Goal: Task Accomplishment & Management: Manage account settings

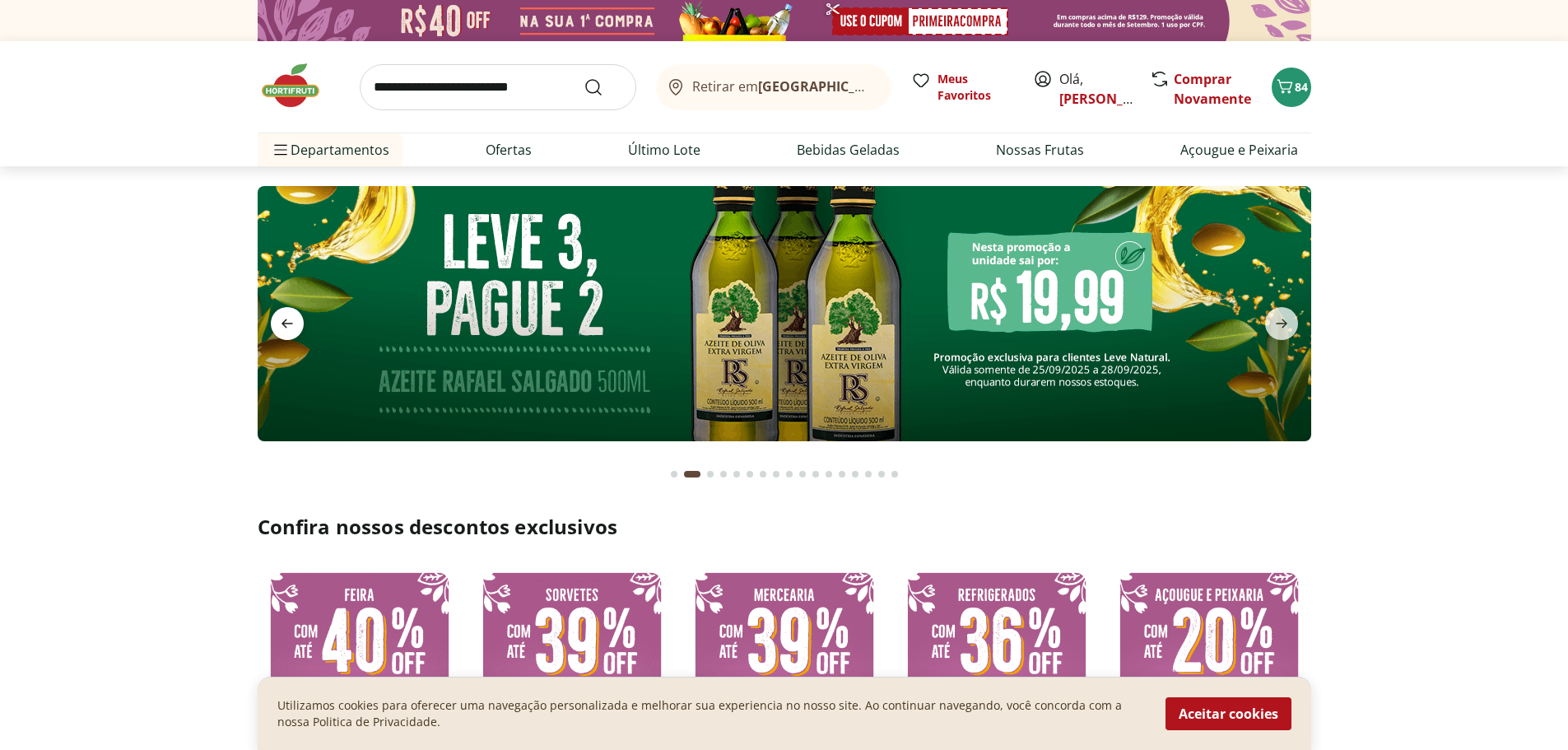
click at [293, 317] on icon "previous" at bounding box center [287, 323] width 20 height 20
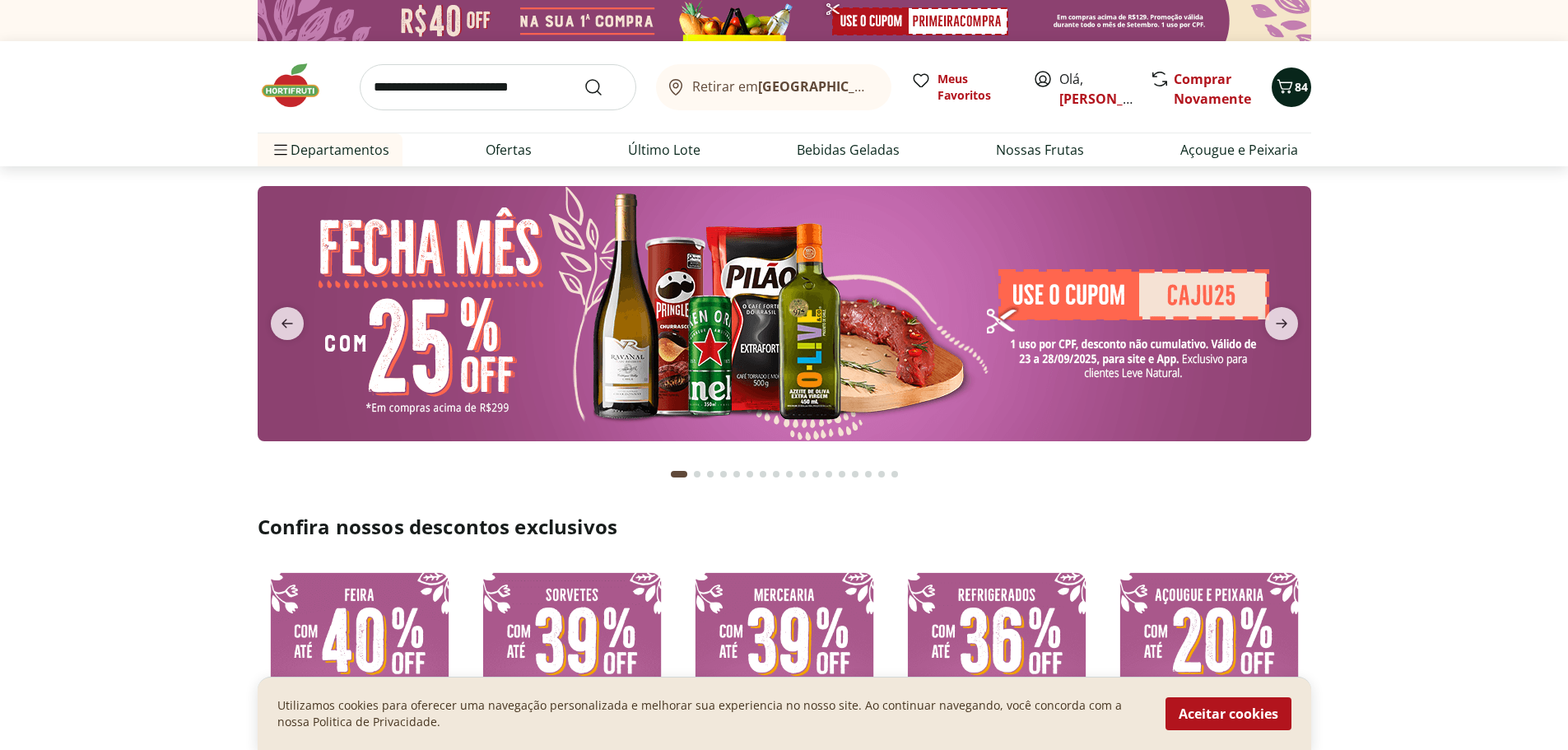
click at [1292, 82] on icon "Carrinho" at bounding box center [1285, 86] width 20 height 20
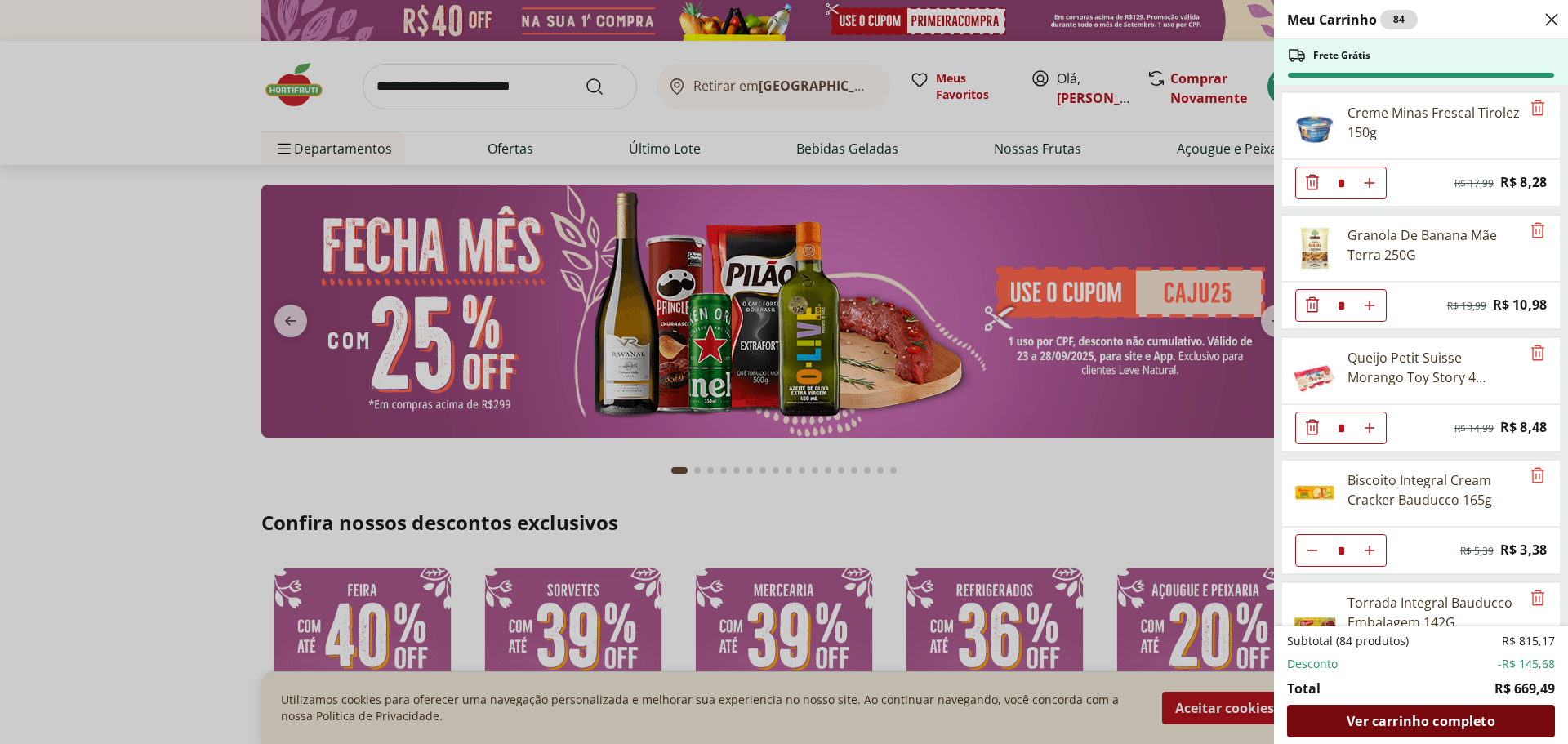
click at [1453, 722] on span "Ver carrinho completo" at bounding box center [1421, 721] width 148 height 13
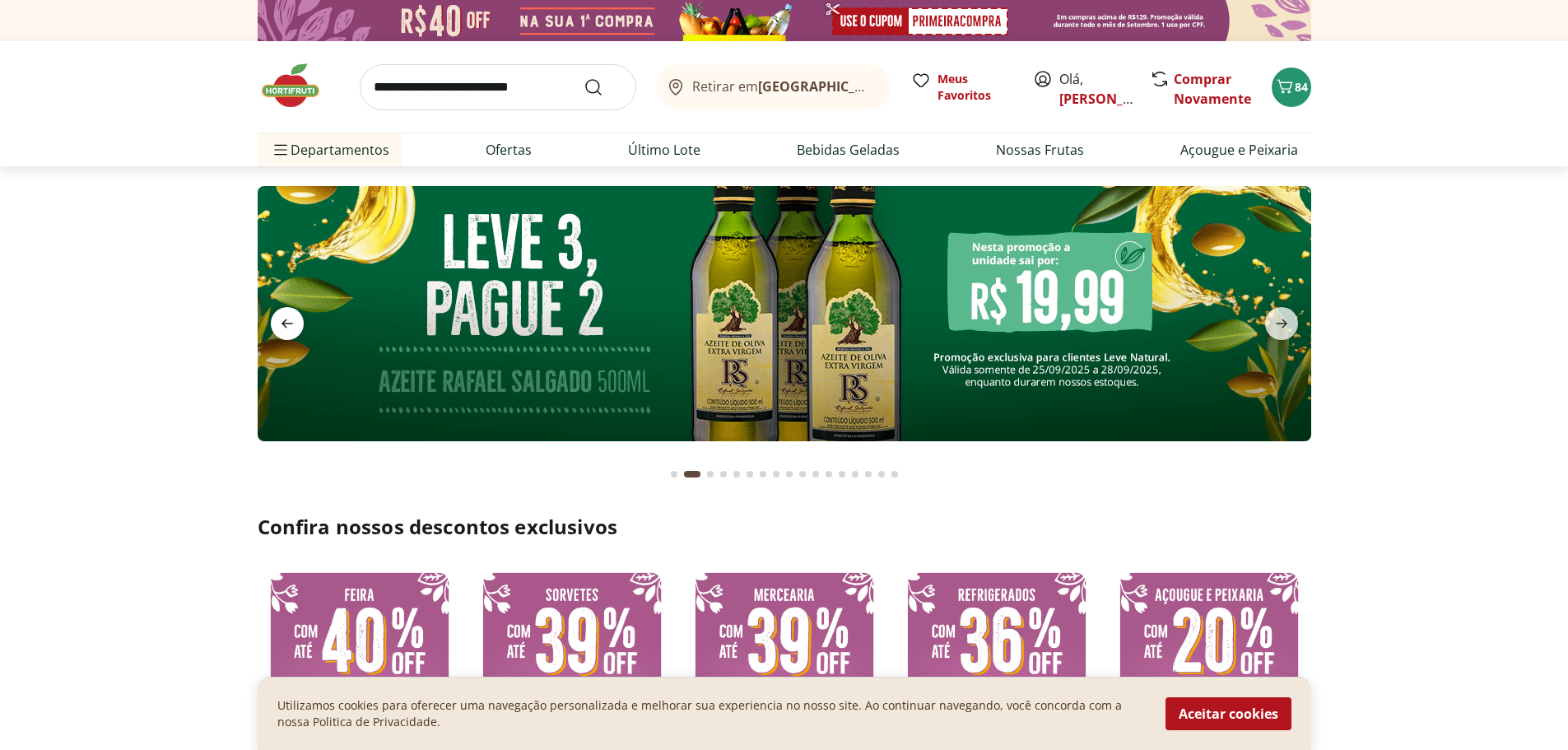
click at [290, 322] on icon "previous" at bounding box center [287, 323] width 20 height 20
click at [284, 324] on icon "previous" at bounding box center [287, 323] width 11 height 9
click at [1074, 94] on link "[PERSON_NAME]" at bounding box center [1113, 99] width 107 height 18
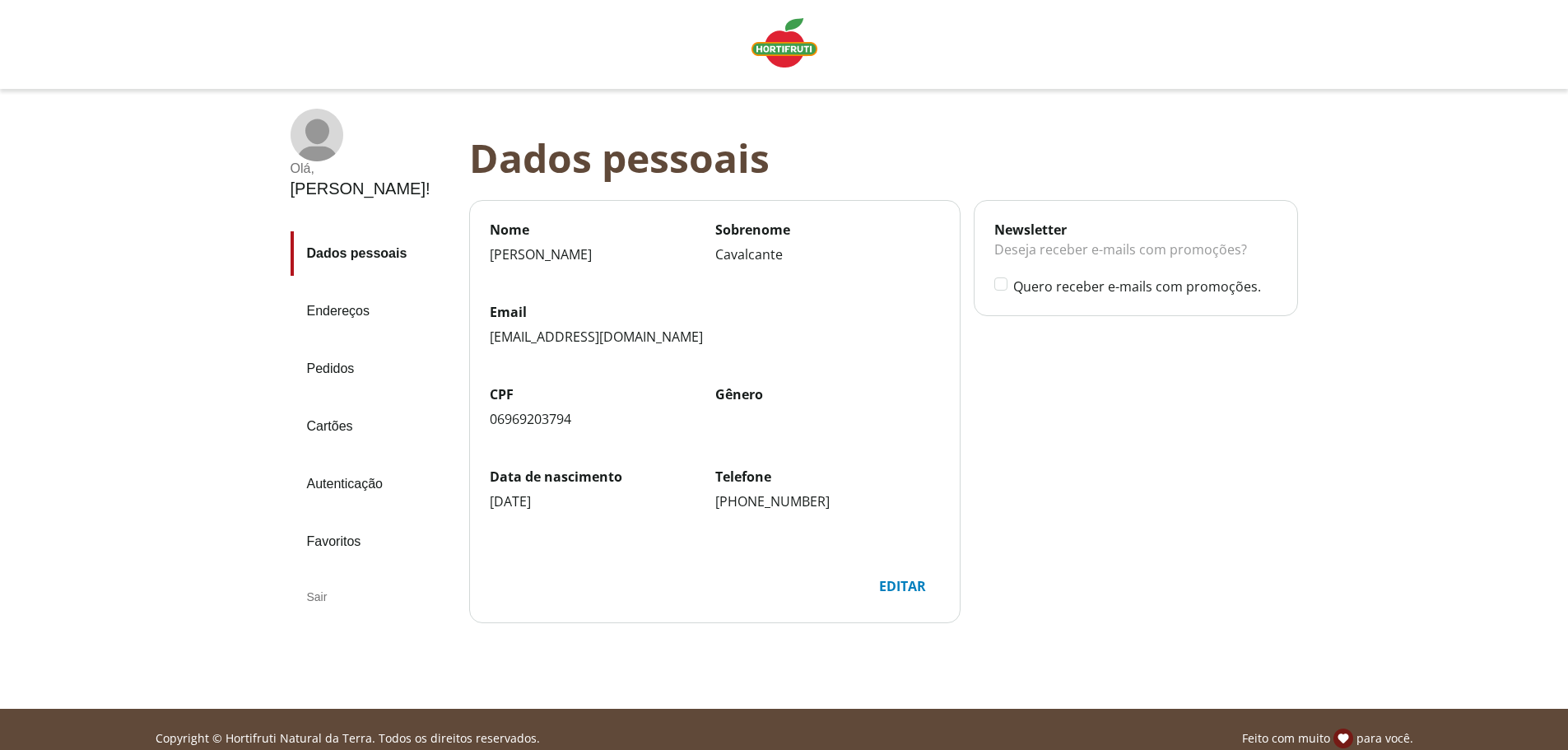
click at [325, 346] on link "Pedidos" at bounding box center [373, 368] width 166 height 44
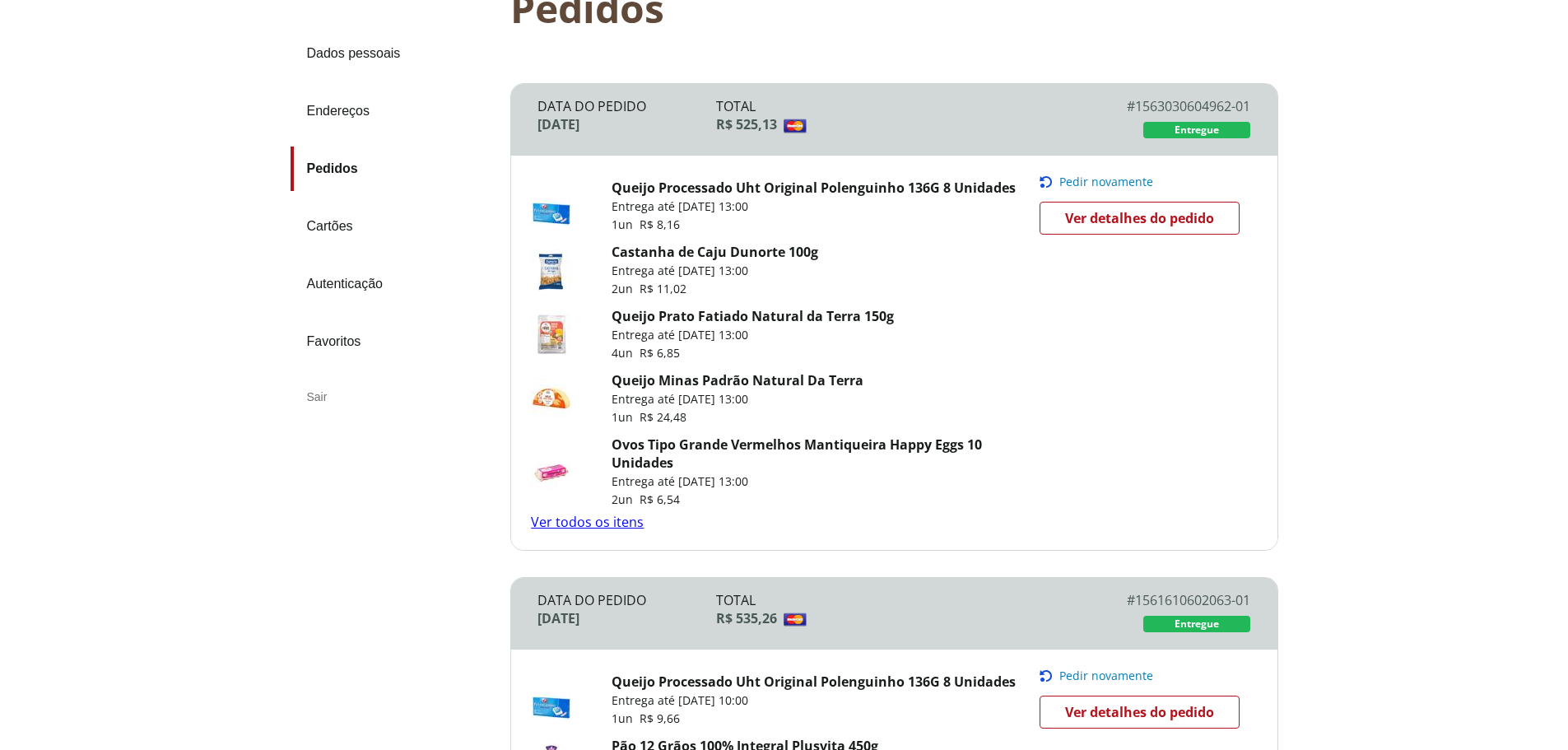
scroll to position [164, 0]
click at [1168, 227] on span "Ver detalhes do pedido" at bounding box center [1139, 217] width 149 height 25
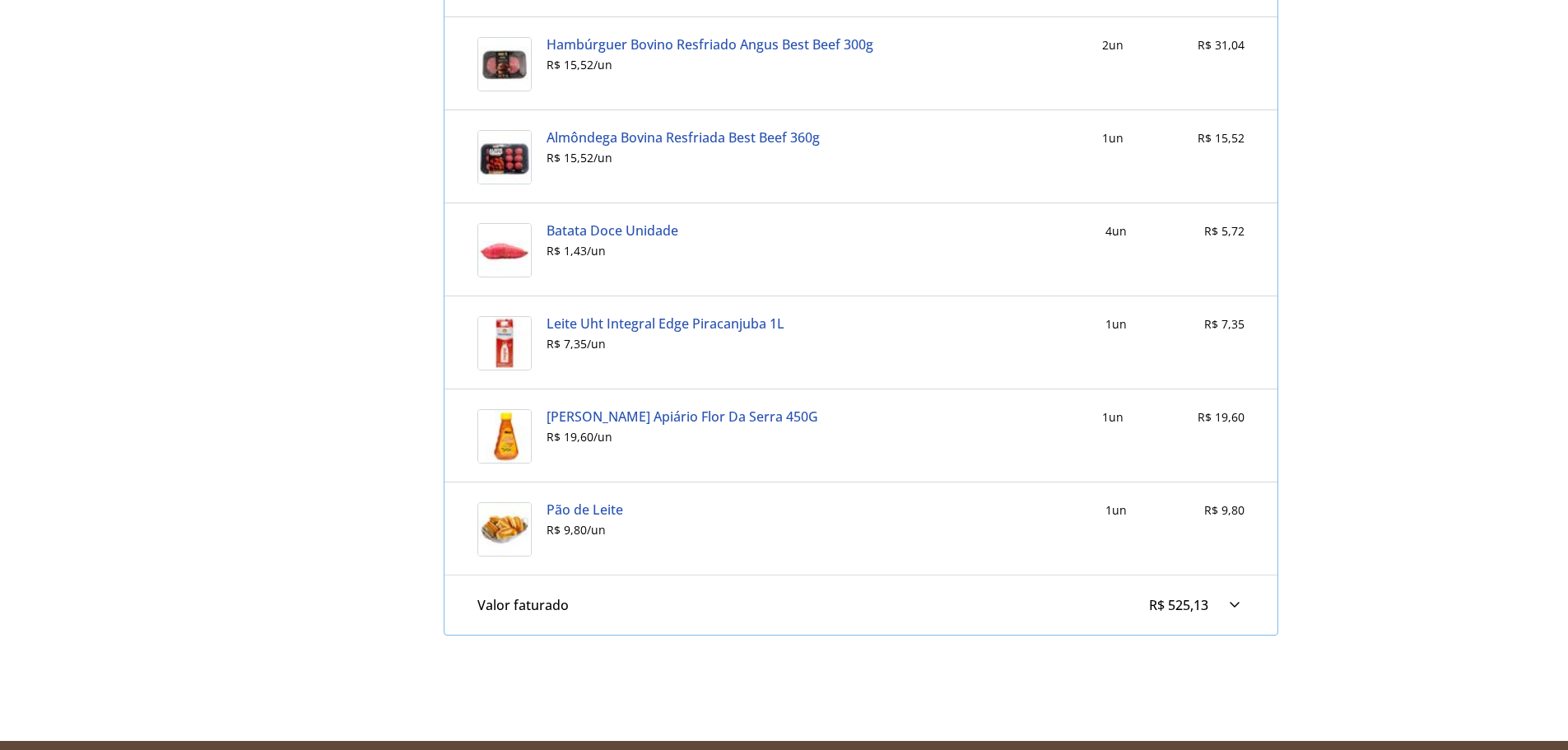
scroll to position [3619, 0]
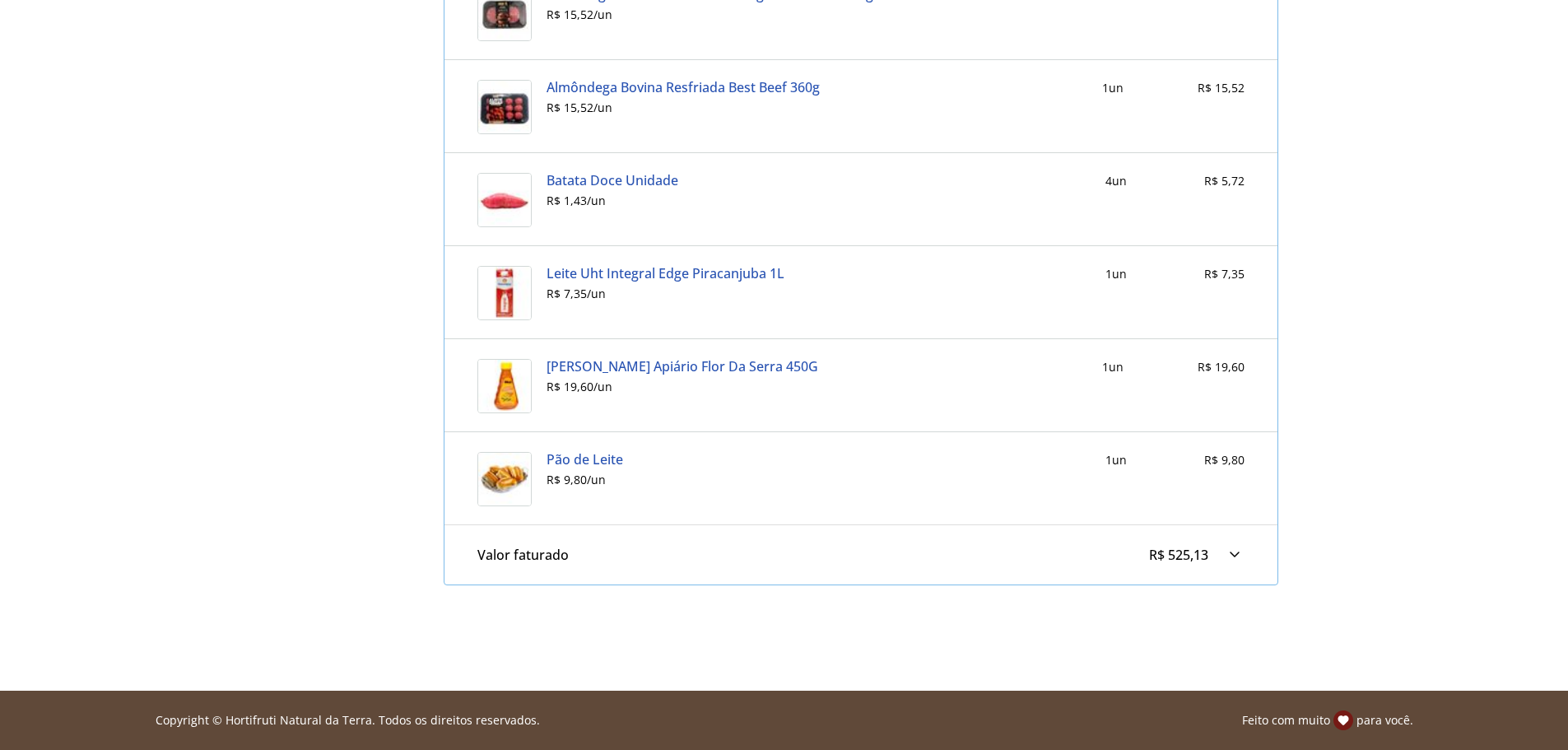
click at [1231, 552] on div at bounding box center [1234, 555] width 20 height 20
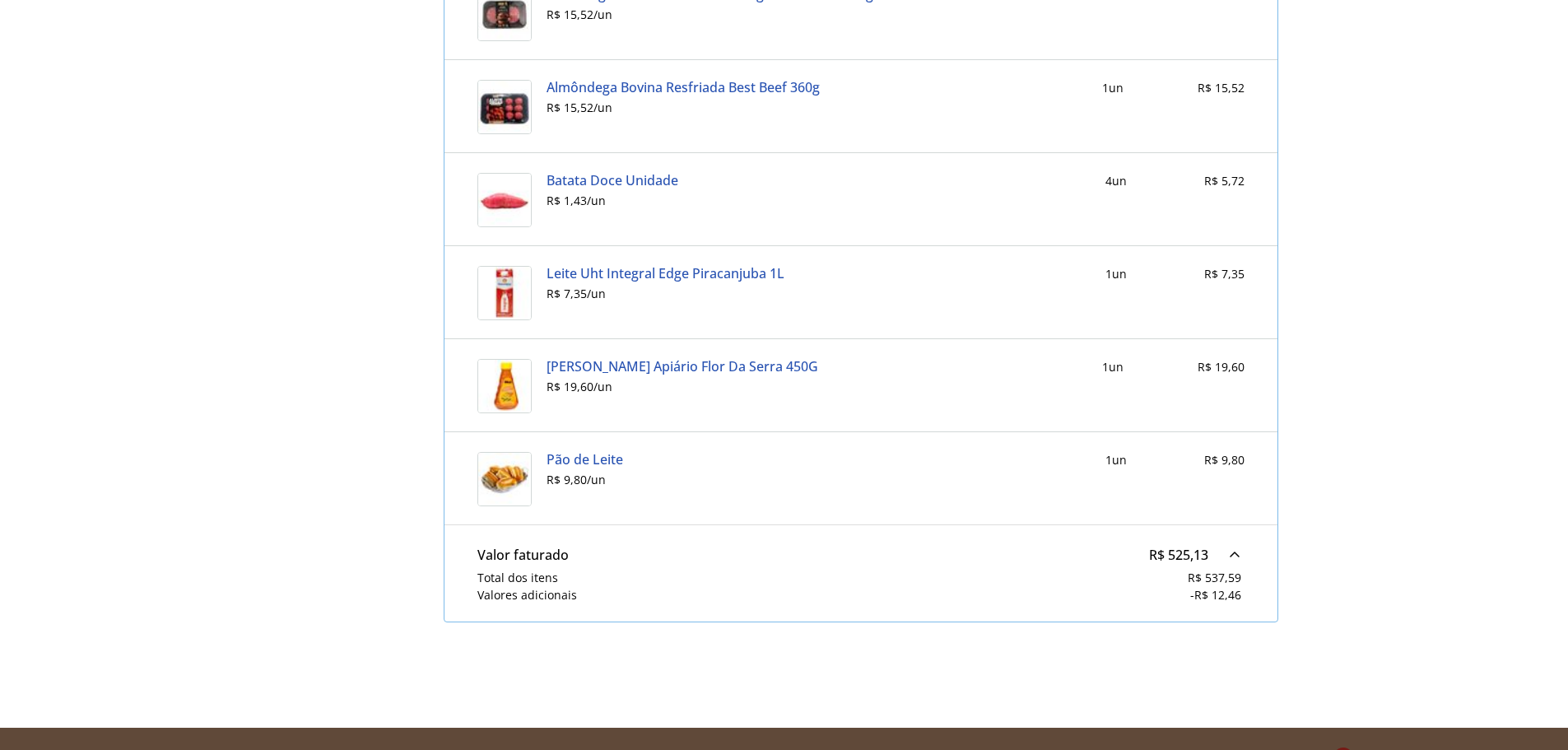
click at [1236, 553] on div at bounding box center [1234, 555] width 20 height 20
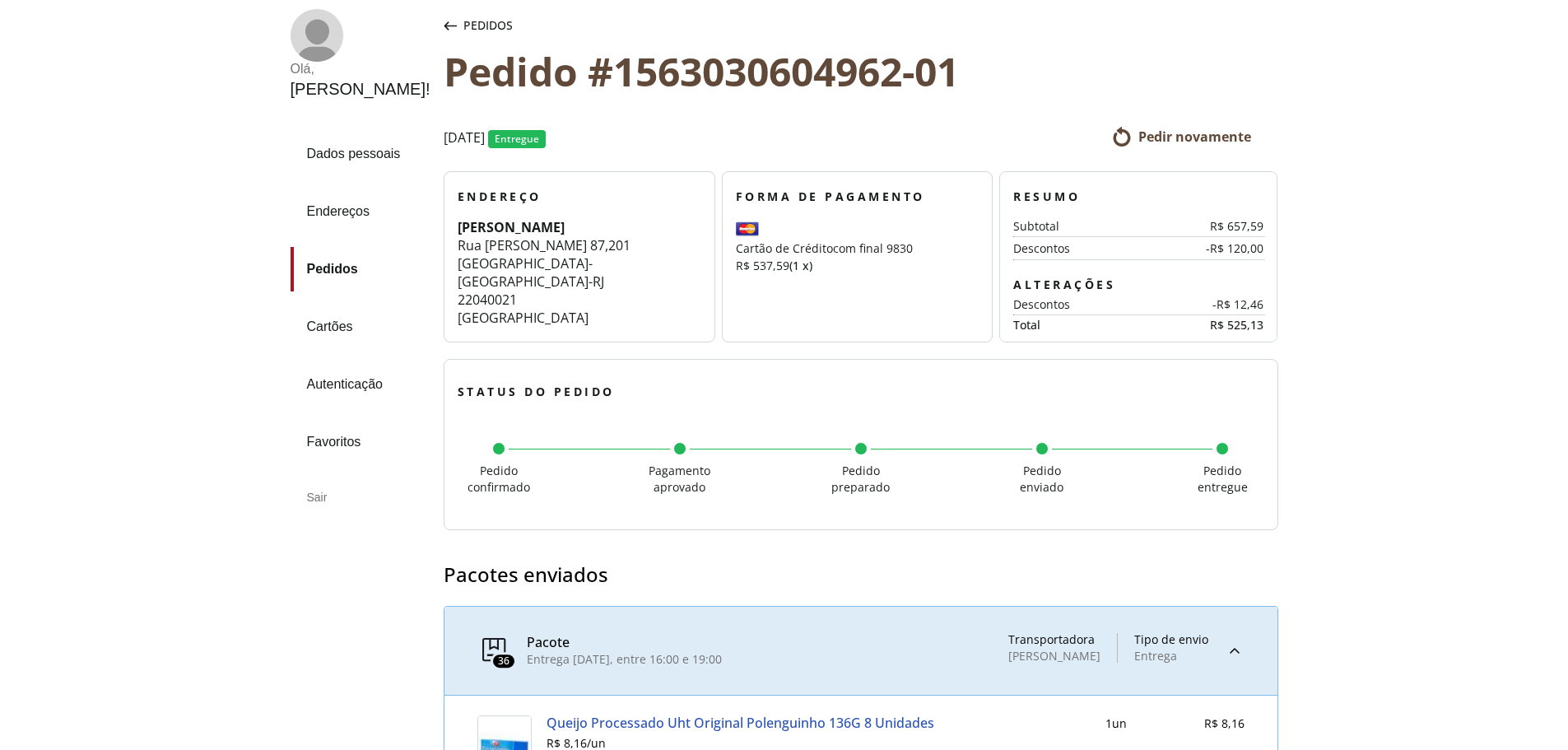
scroll to position [45, 0]
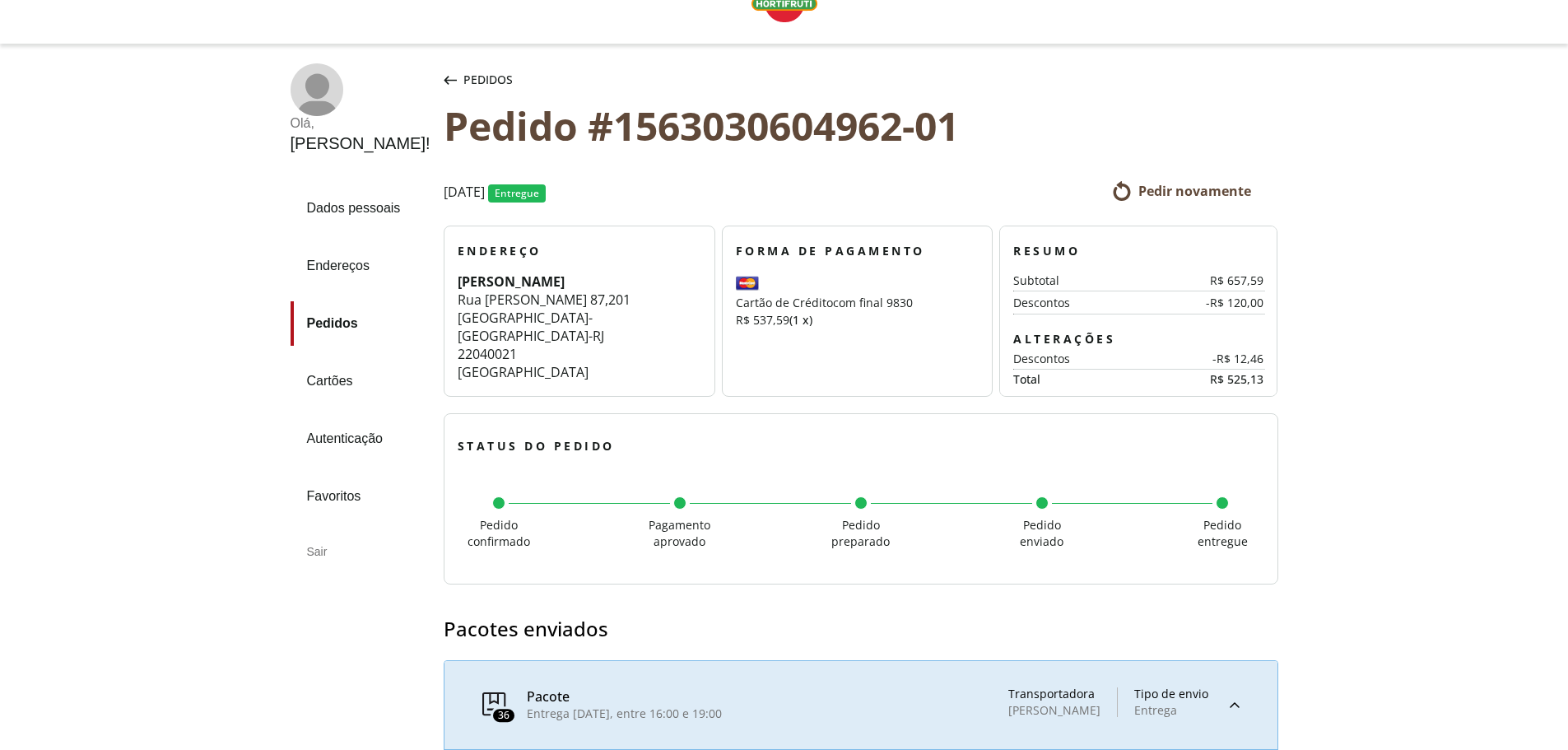
click at [463, 75] on span "Pedidos" at bounding box center [488, 79] width 50 height 16
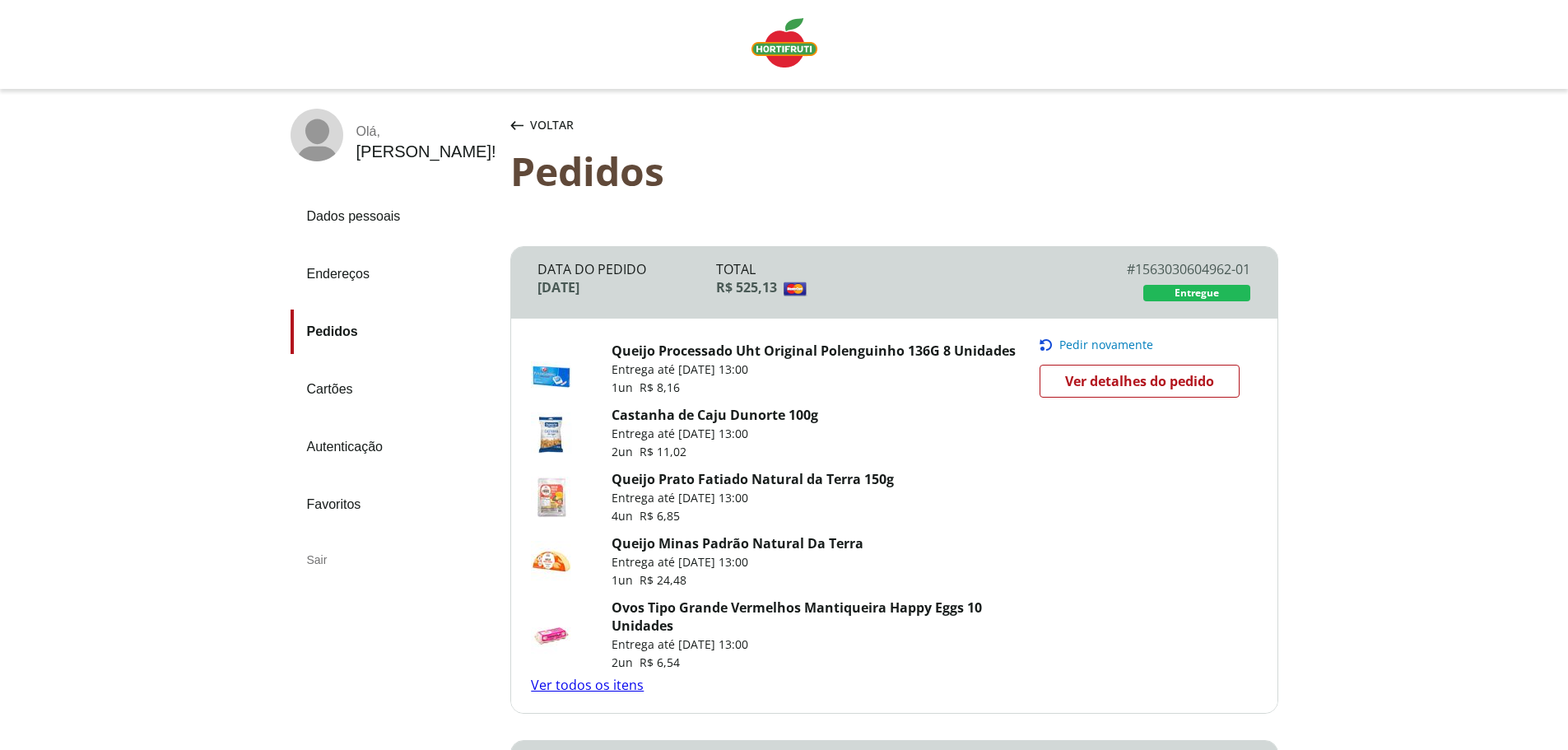
click at [540, 121] on span "Voltar" at bounding box center [552, 124] width 44 height 16
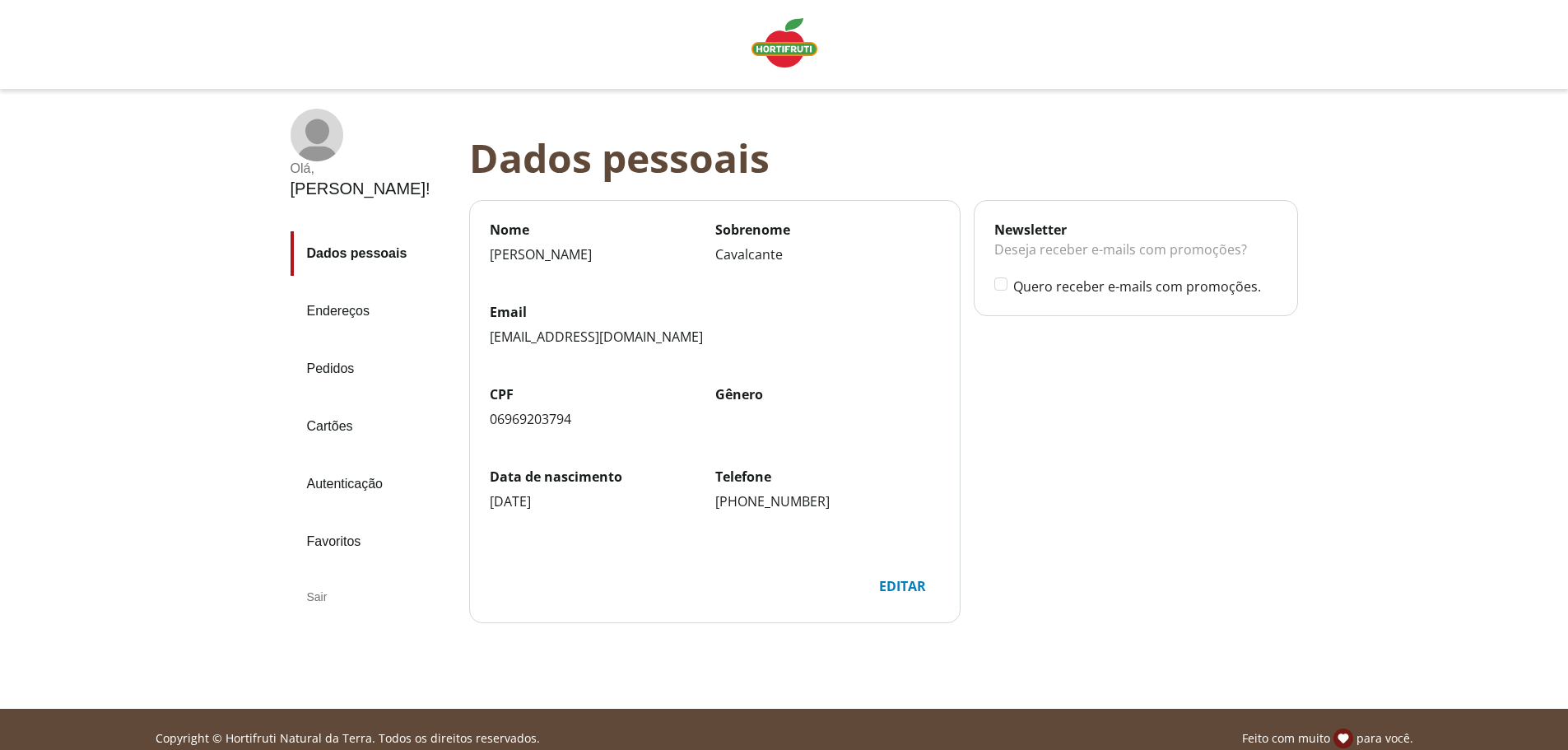
click at [782, 52] on img "Linha de sessão" at bounding box center [784, 43] width 66 height 50
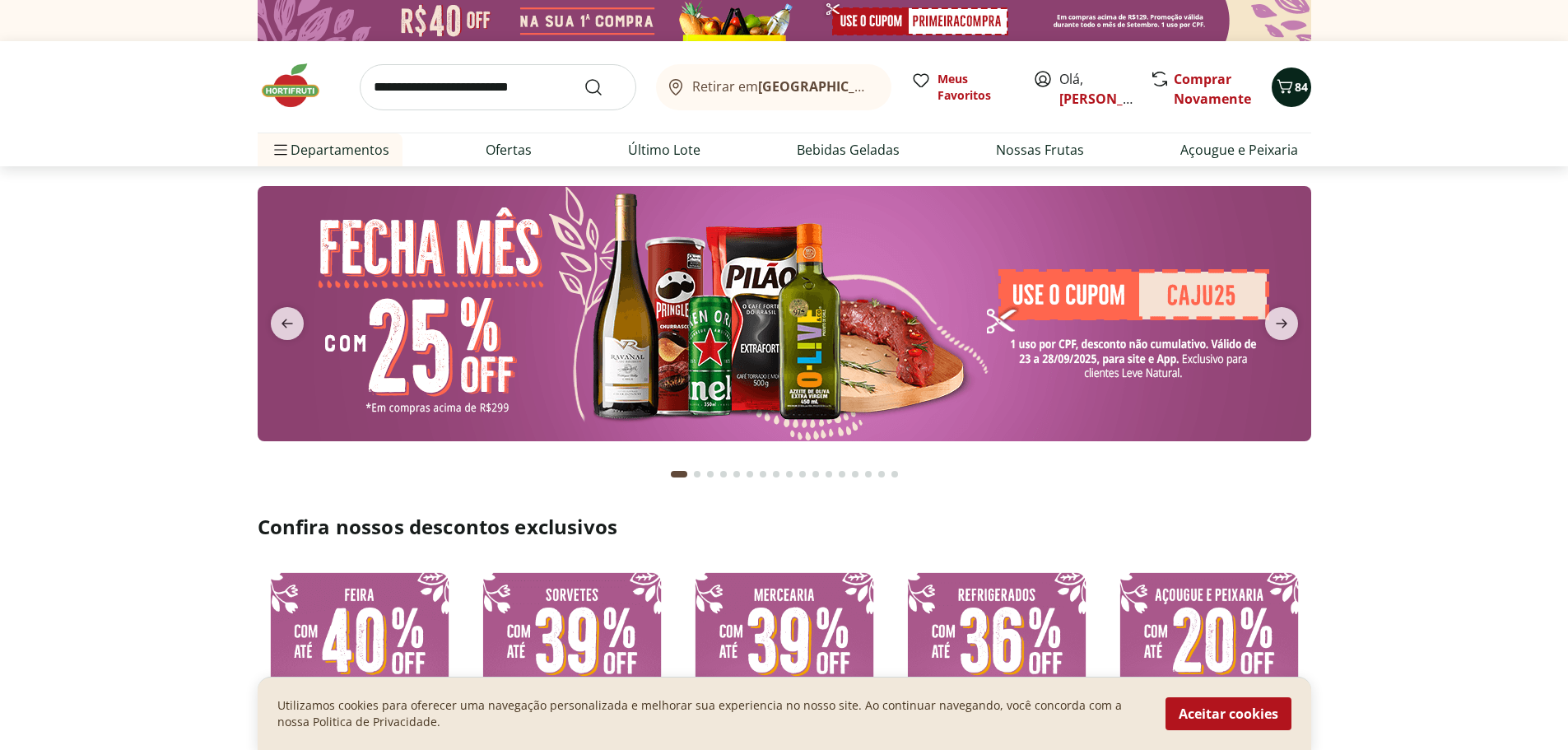
click at [1291, 83] on icon "Carrinho" at bounding box center [1285, 86] width 20 height 20
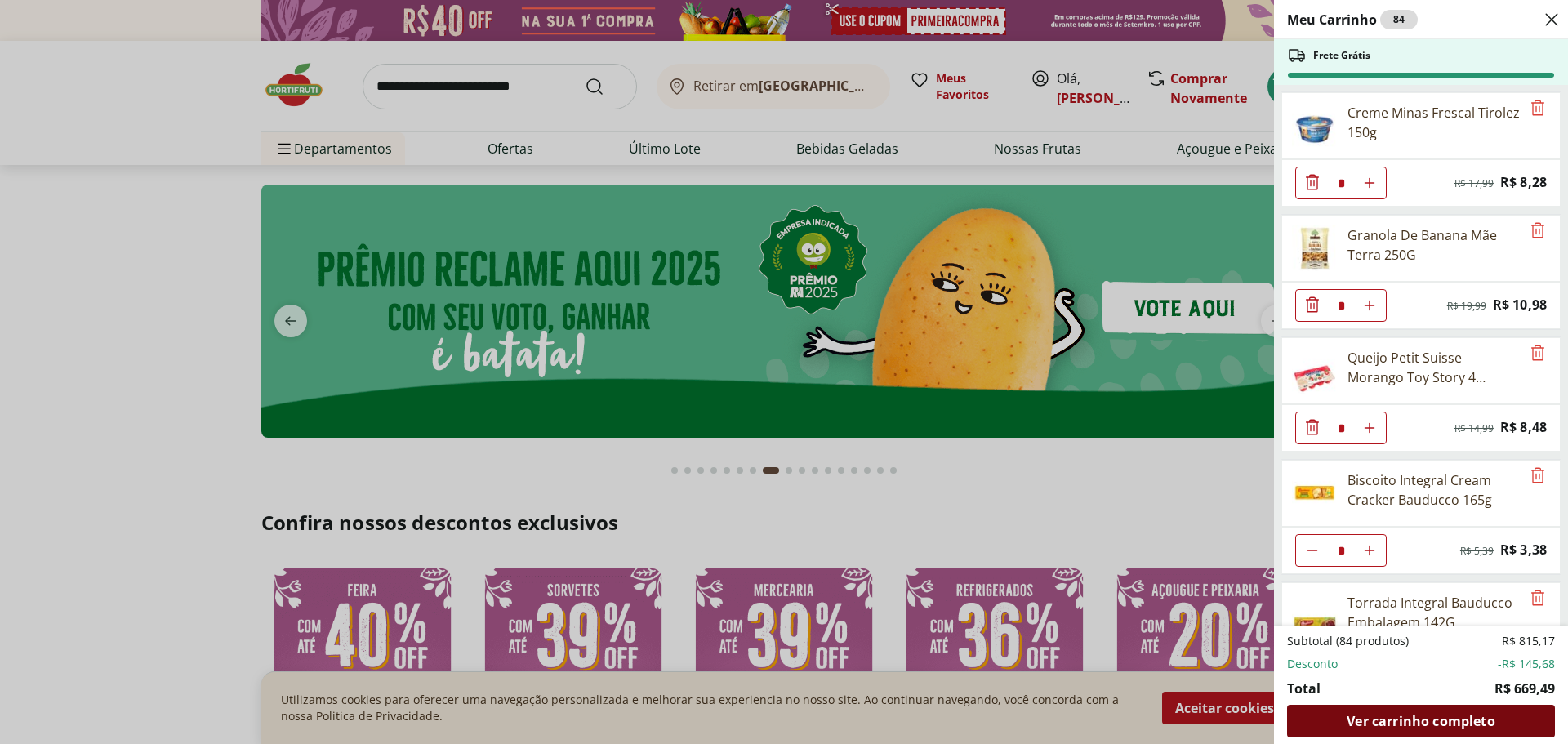
click at [1478, 718] on span "Ver carrinho completo" at bounding box center [1421, 721] width 148 height 13
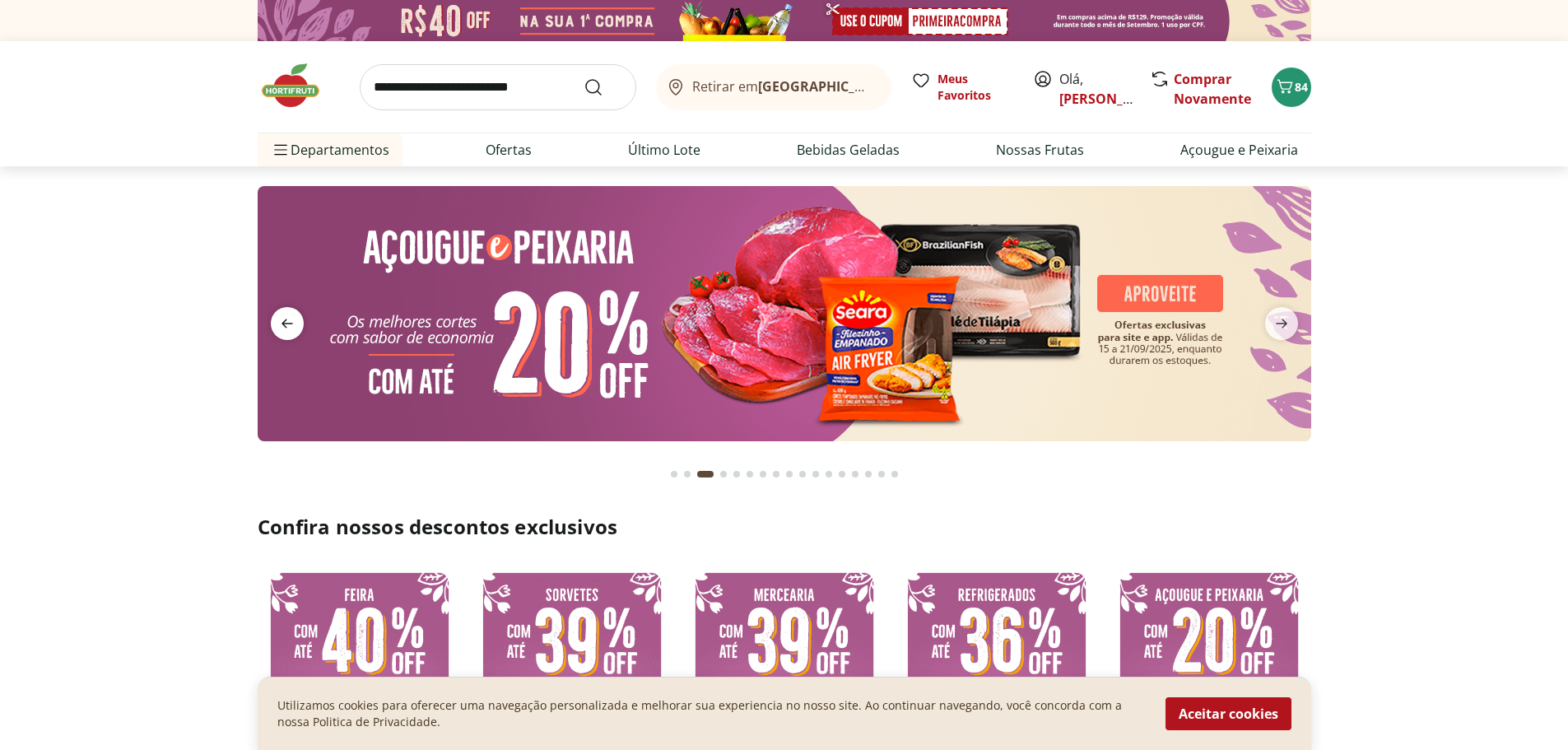
click at [281, 323] on icon "previous" at bounding box center [287, 323] width 11 height 9
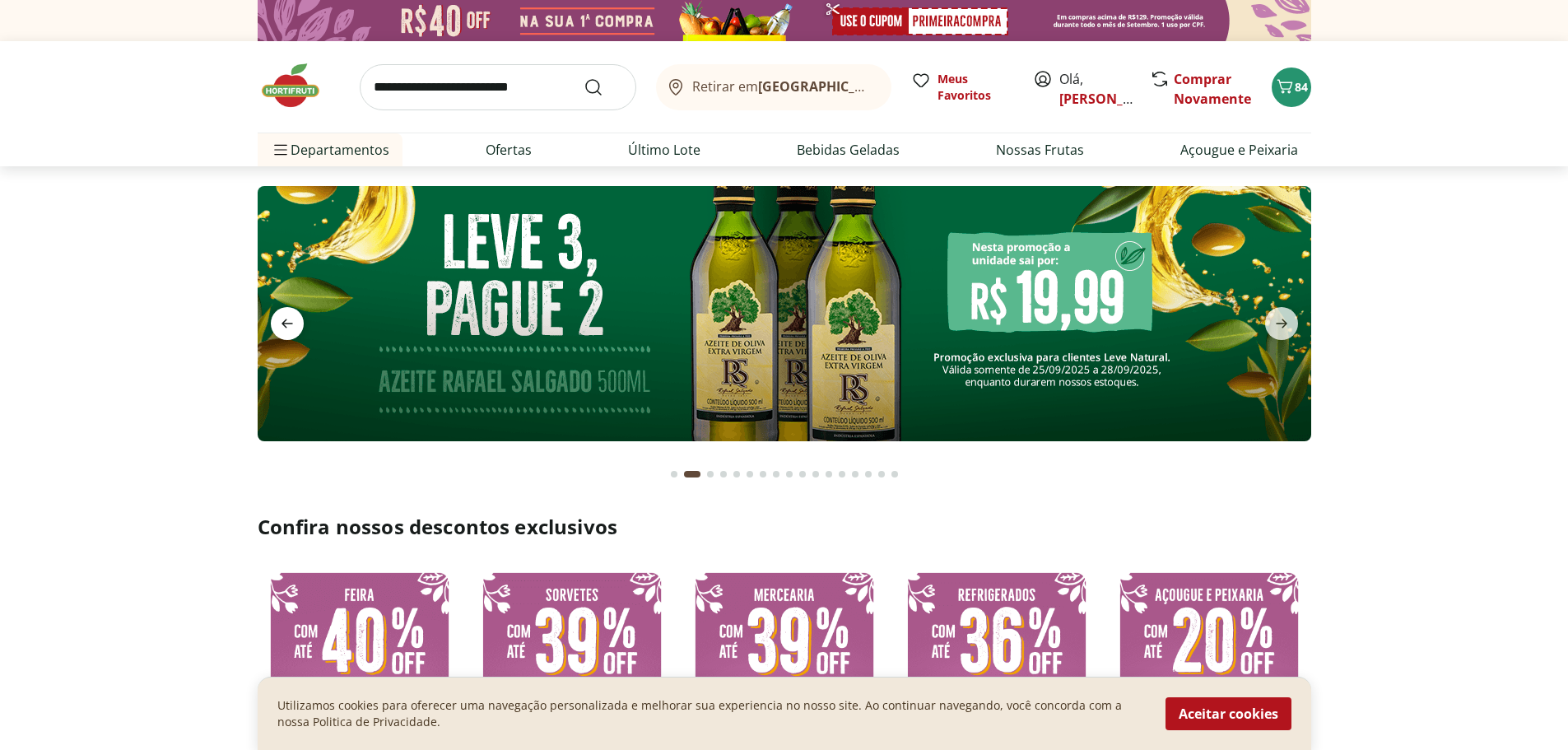
click at [281, 323] on icon "previous" at bounding box center [287, 323] width 11 height 9
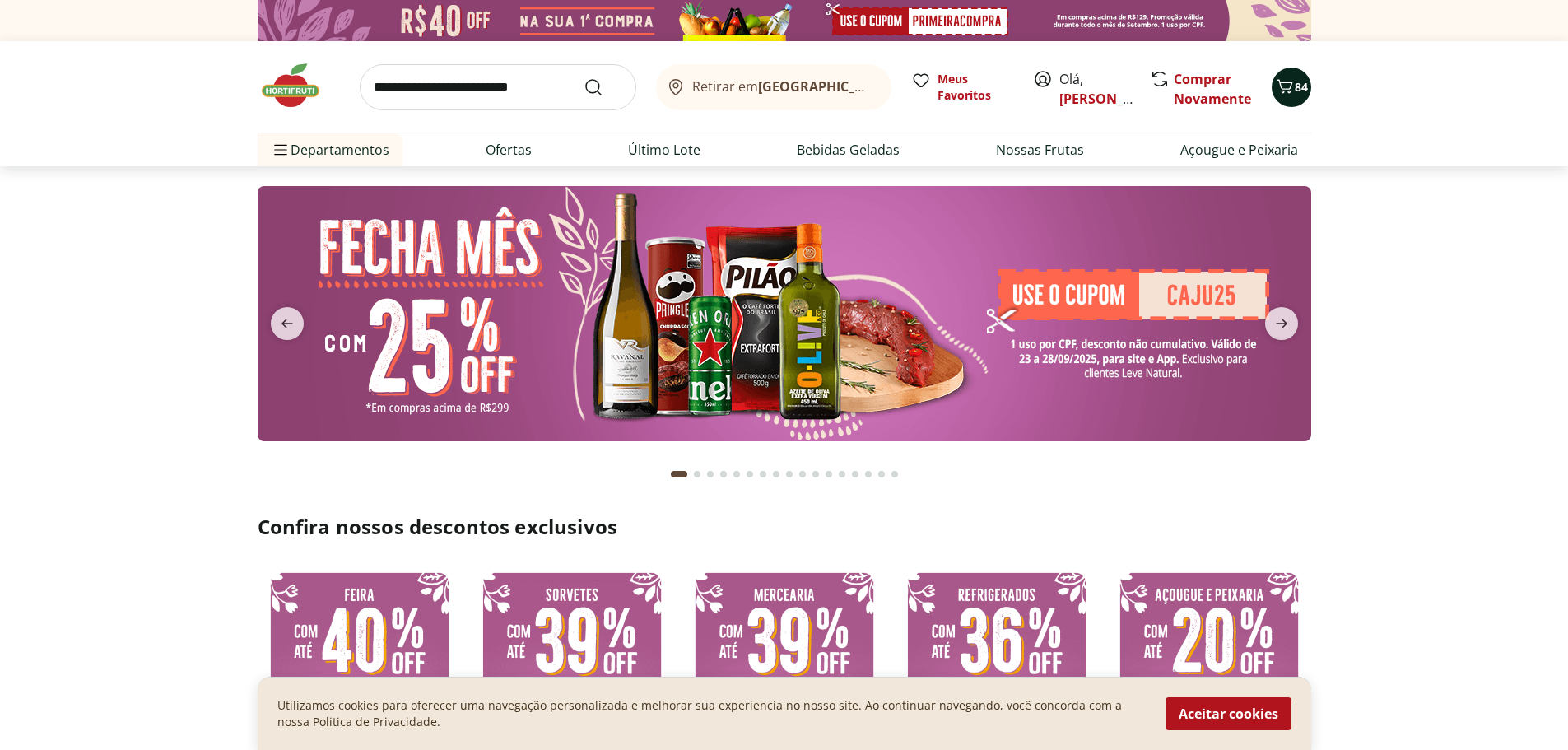
click at [1292, 90] on icon "Carrinho" at bounding box center [1285, 86] width 20 height 20
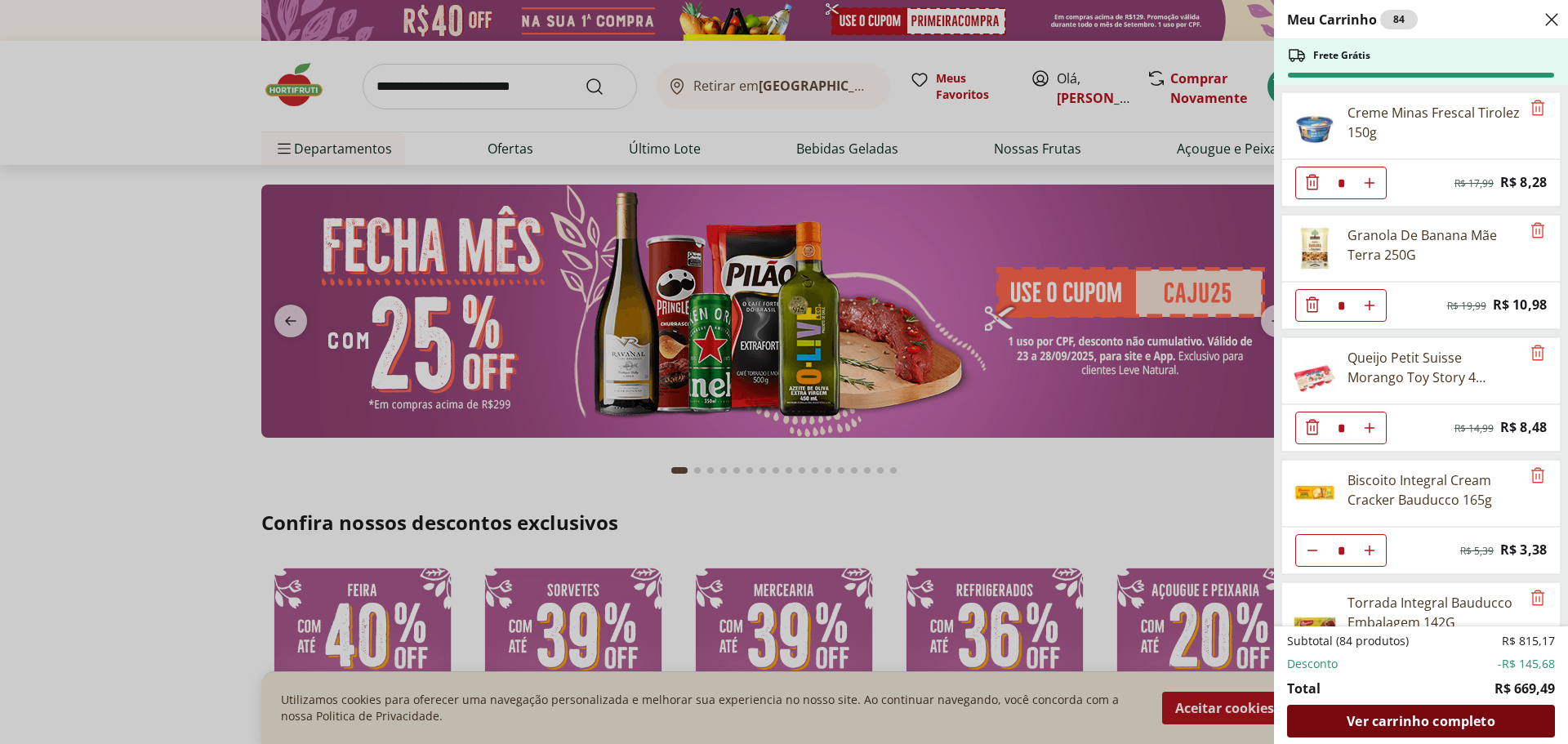
click at [1459, 715] on span "Ver carrinho completo" at bounding box center [1421, 721] width 148 height 13
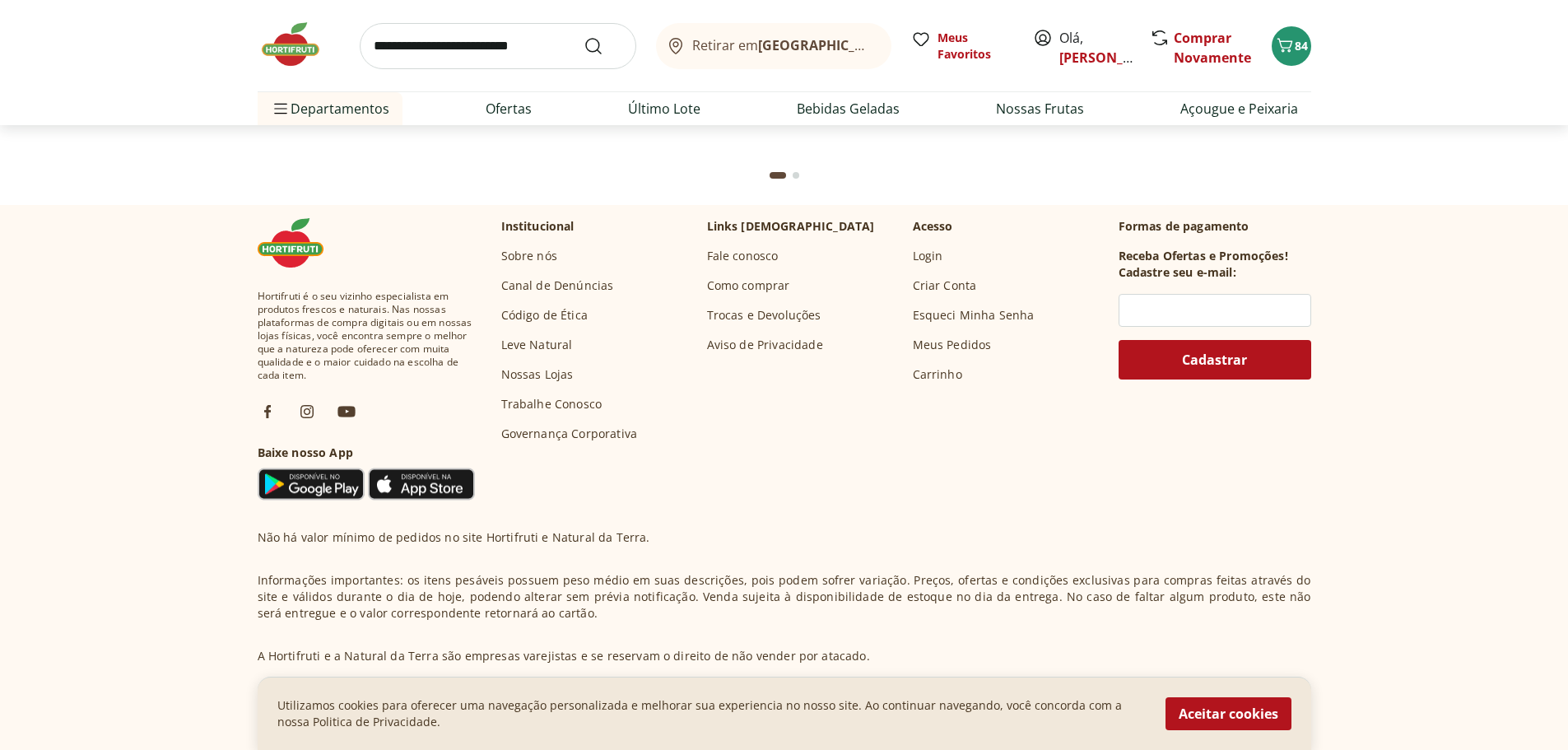
scroll to position [5297, 0]
click at [1076, 56] on link "[PERSON_NAME]" at bounding box center [1113, 57] width 107 height 18
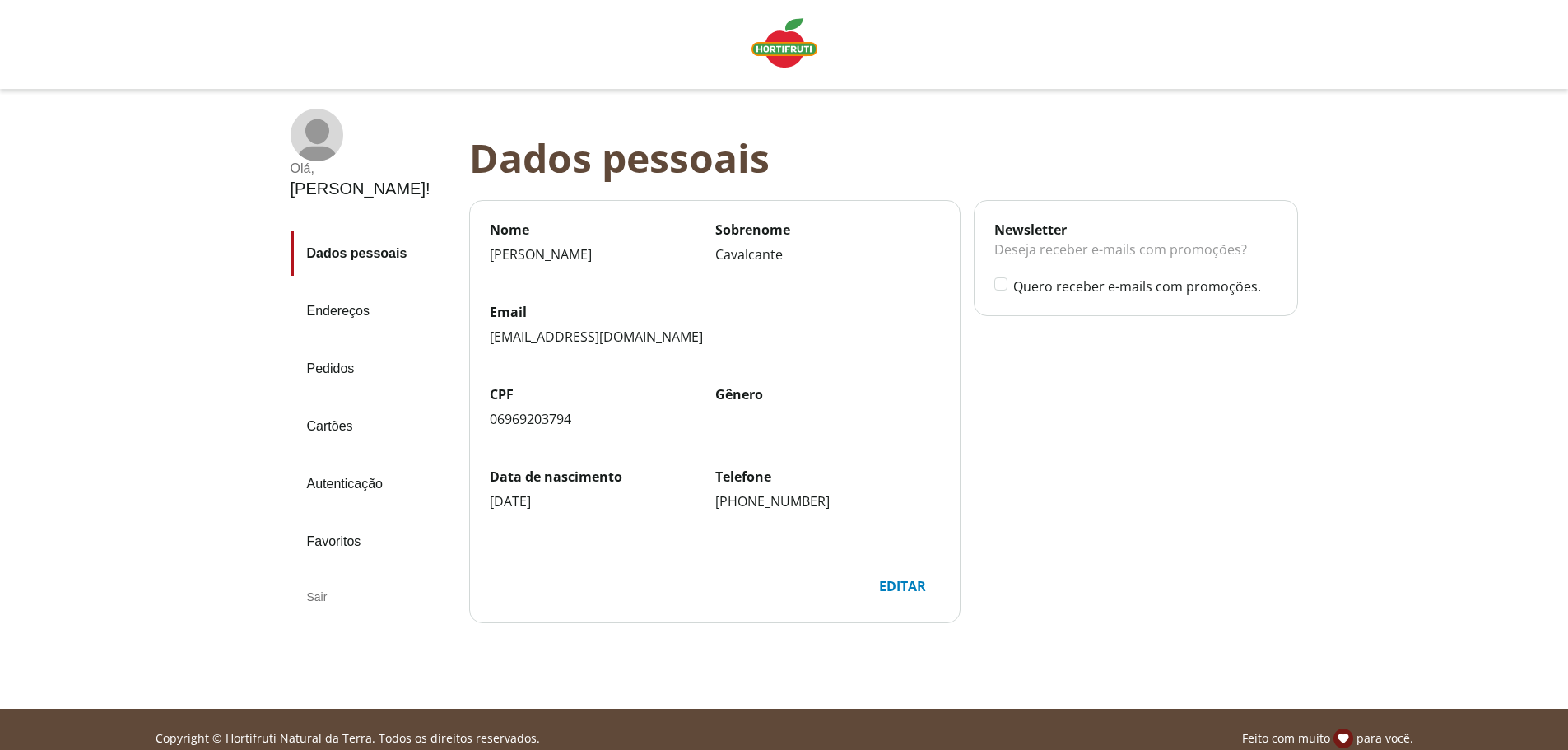
click at [784, 41] on img "Linha de sessão" at bounding box center [784, 43] width 66 height 50
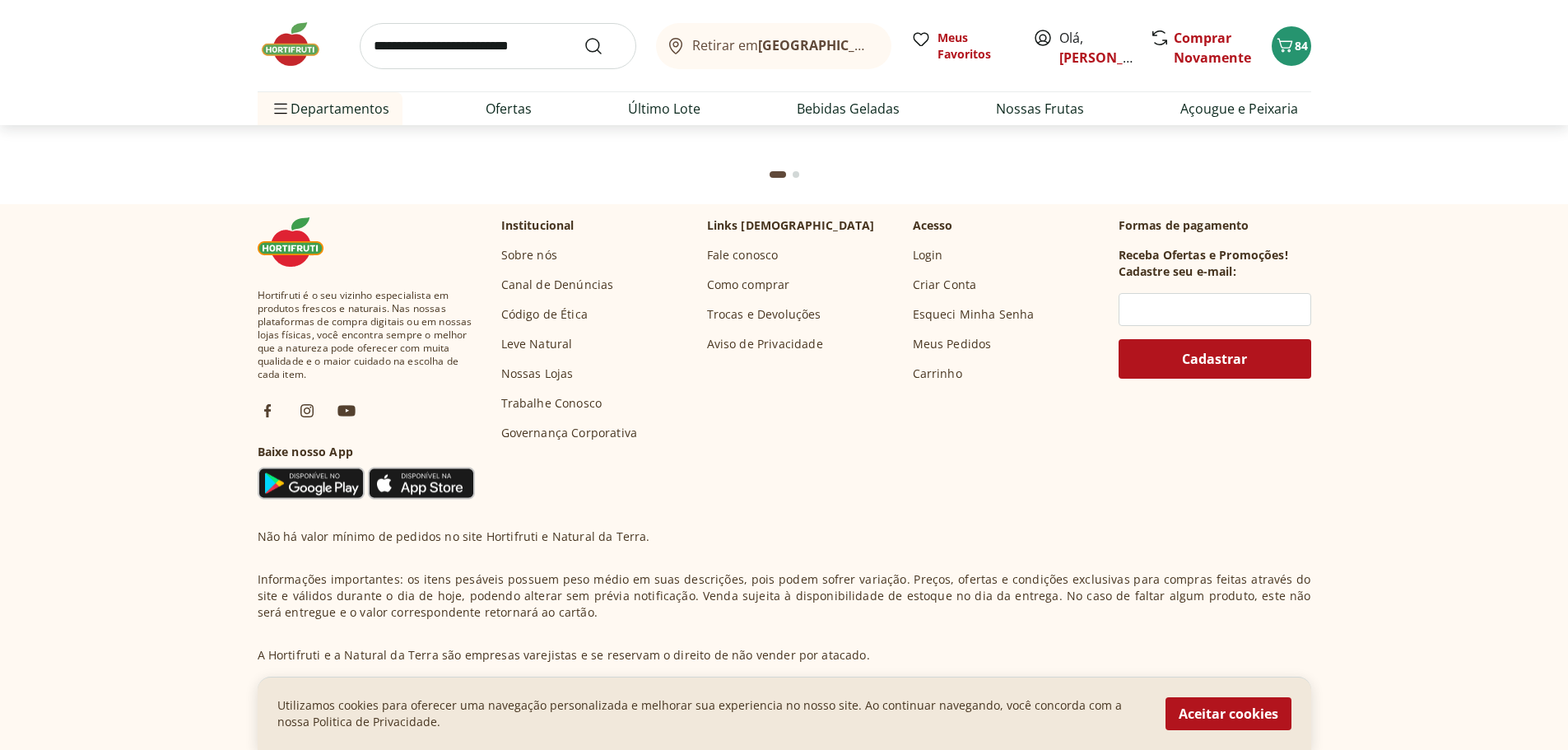
scroll to position [5297, 0]
click at [746, 254] on link "Fale conosco" at bounding box center [742, 256] width 72 height 16
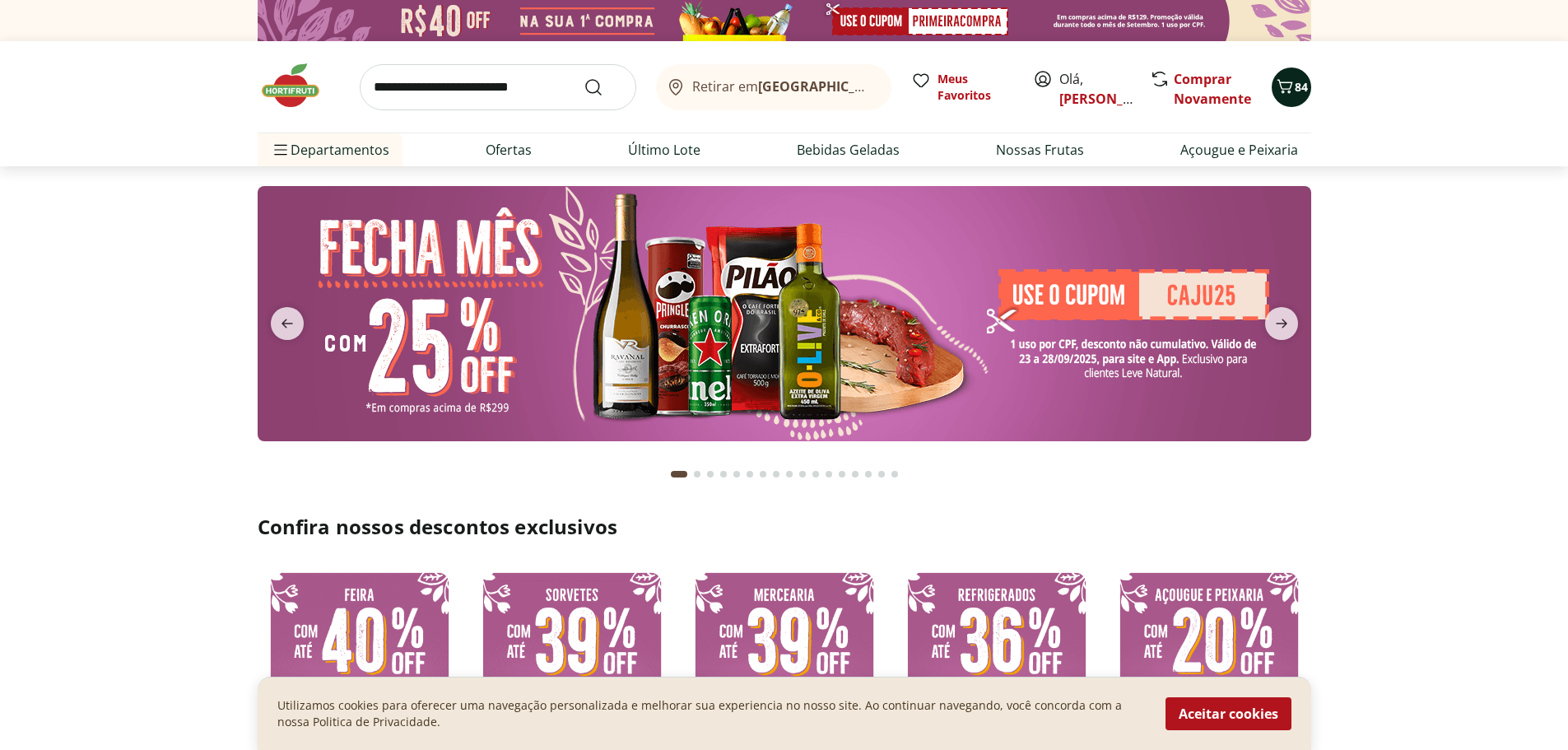
click at [1292, 85] on icon "Carrinho" at bounding box center [1285, 86] width 20 height 20
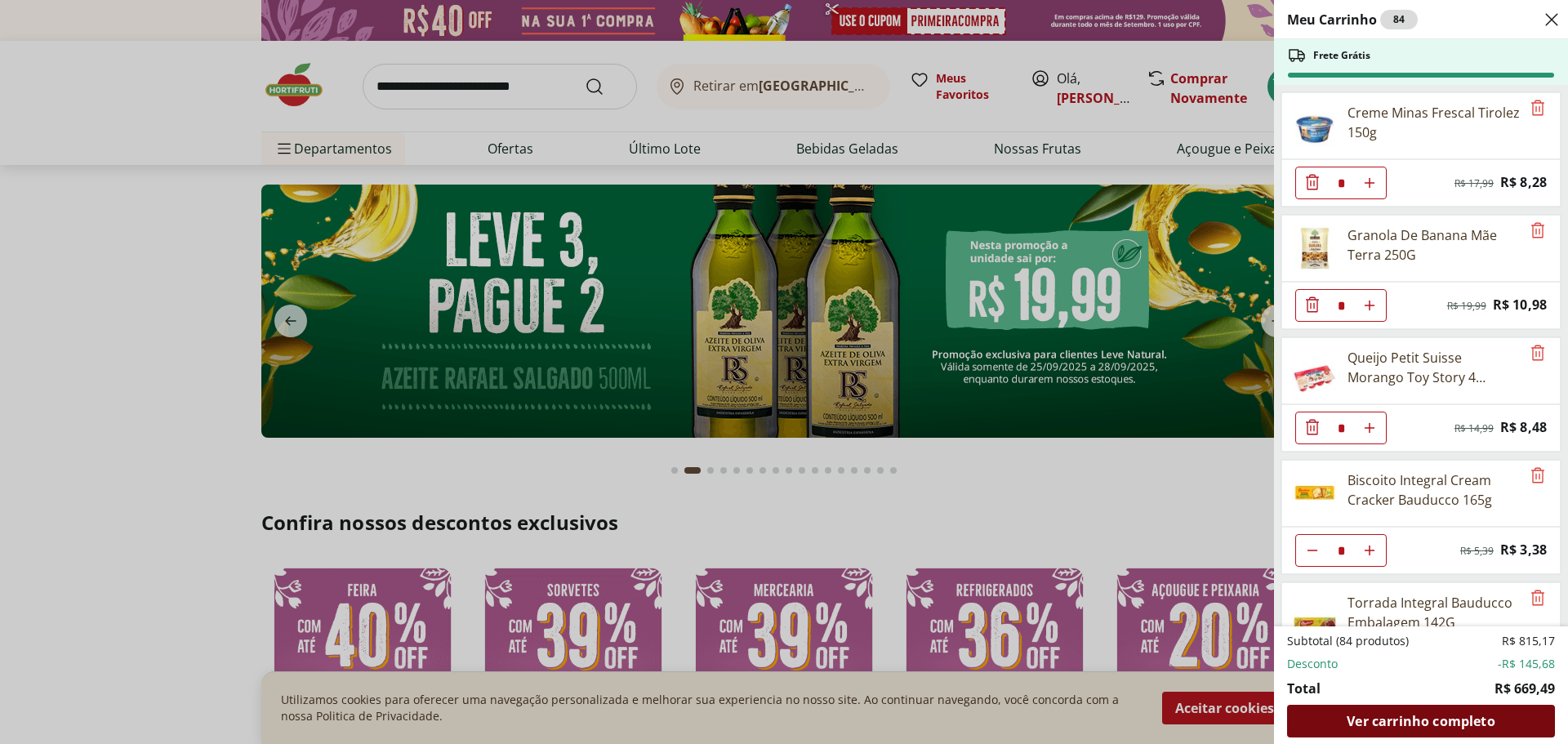
click at [1484, 715] on span "Ver carrinho completo" at bounding box center [1421, 721] width 148 height 13
